Goal: Information Seeking & Learning: Learn about a topic

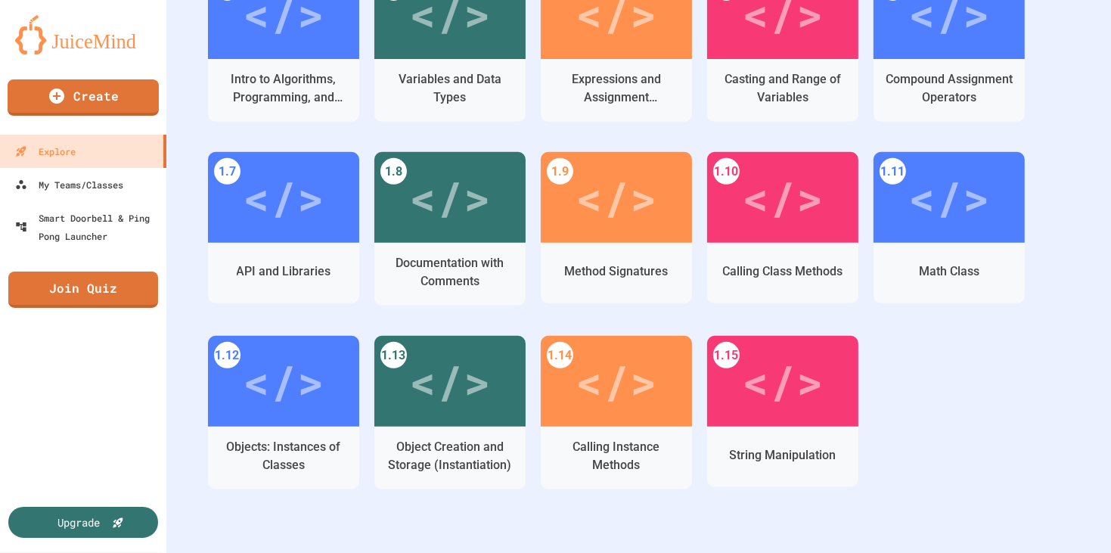
scroll to position [510, 0]
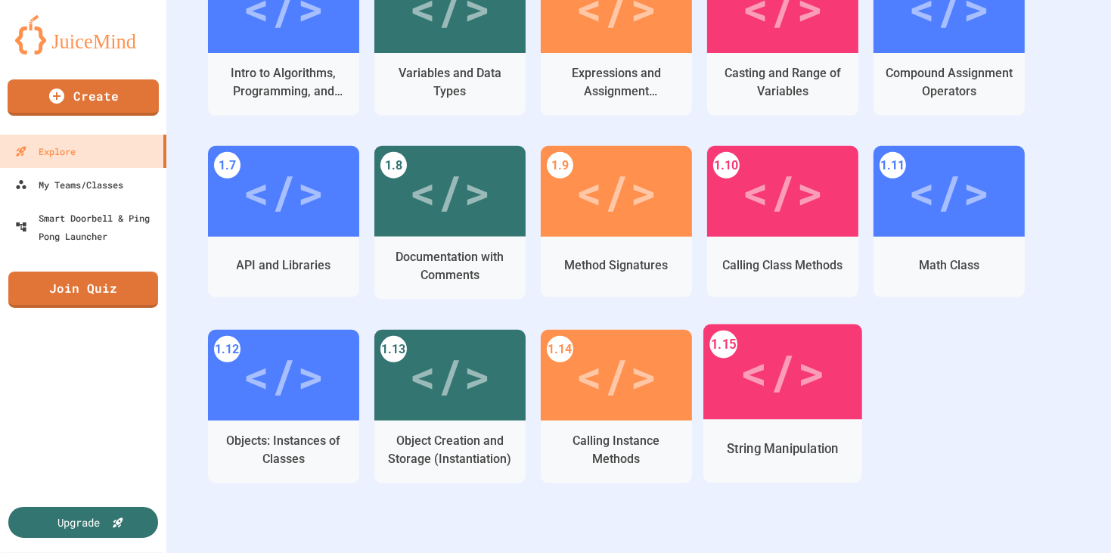
click at [809, 333] on div "</>" at bounding box center [782, 371] width 159 height 95
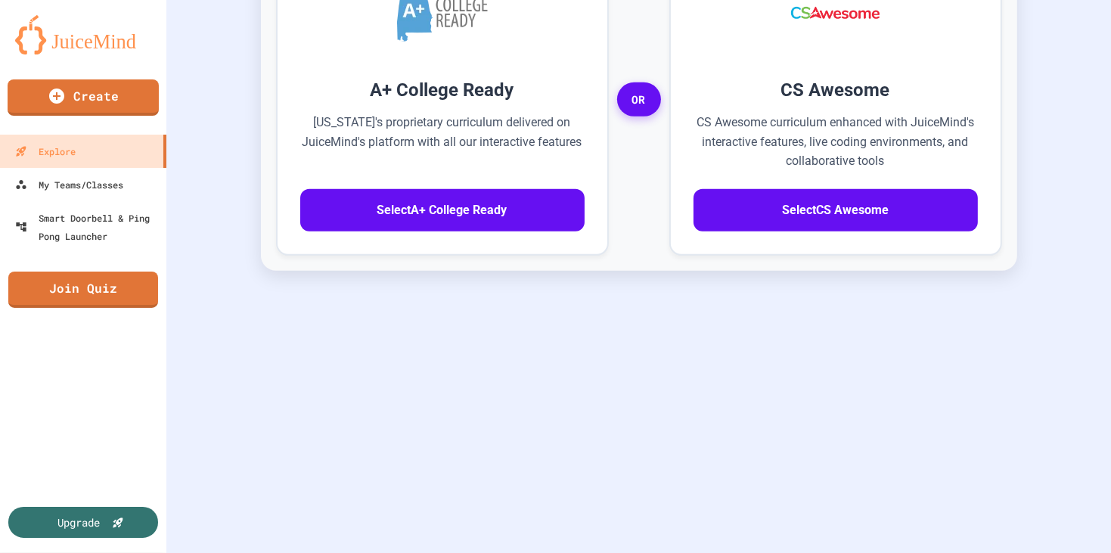
scroll to position [0, 272]
